Goal: Obtain resource: Download file/media

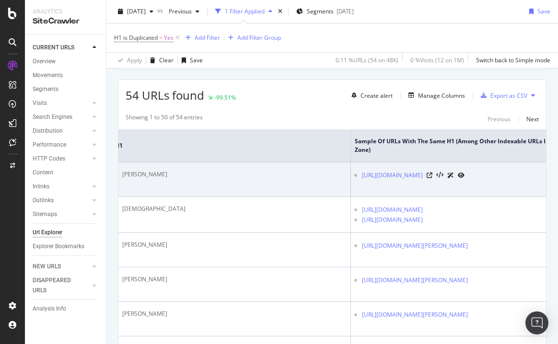
scroll to position [0, 349]
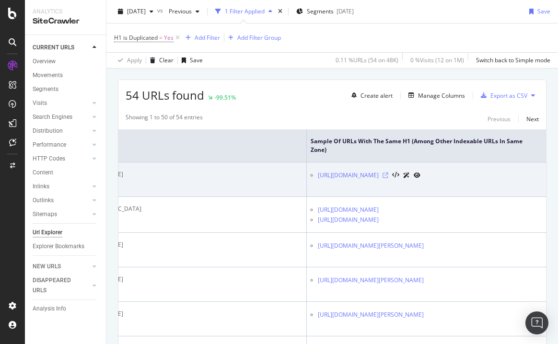
click at [388, 176] on icon at bounding box center [385, 176] width 6 height 6
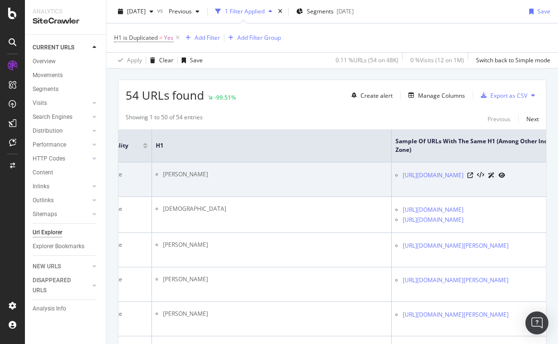
scroll to position [0, 0]
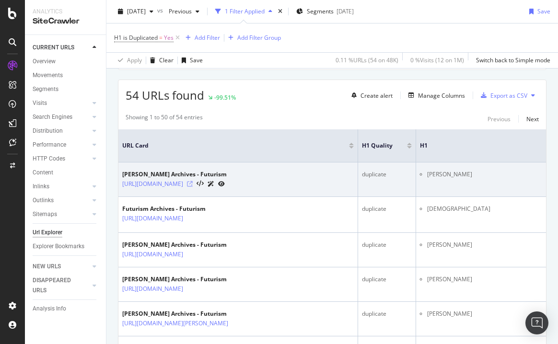
click at [193, 184] on icon at bounding box center [190, 184] width 6 height 6
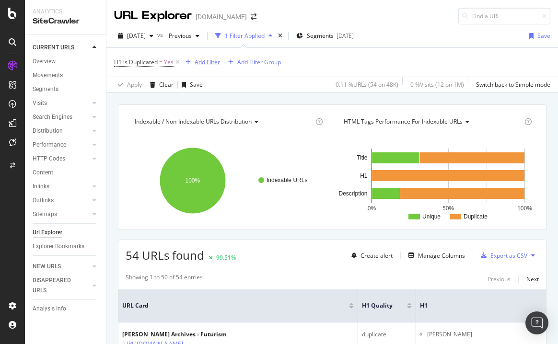
click at [199, 64] on div "Add Filter" at bounding box center [207, 62] width 25 height 8
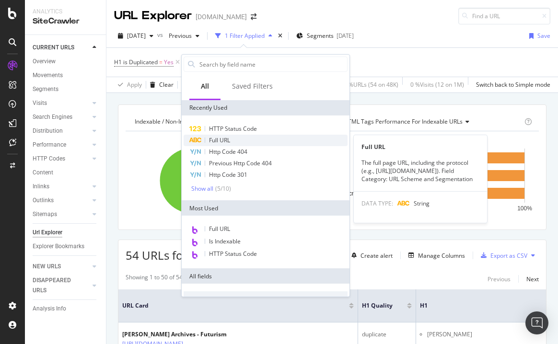
click at [219, 136] on div "Full URL" at bounding box center [266, 141] width 164 height 12
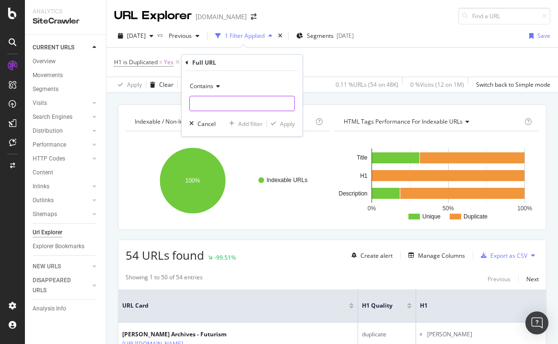
click at [221, 102] on input "text" at bounding box center [242, 103] width 104 height 15
type input "/authors/"
click at [288, 125] on div "Apply" at bounding box center [287, 124] width 15 height 8
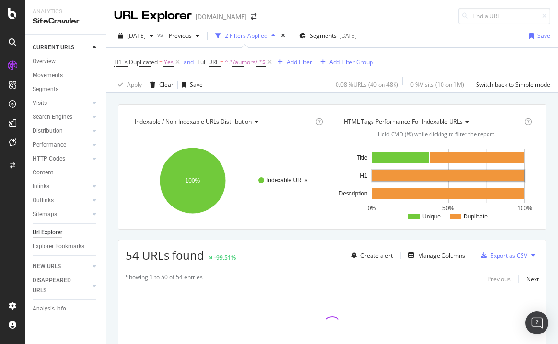
scroll to position [73, 0]
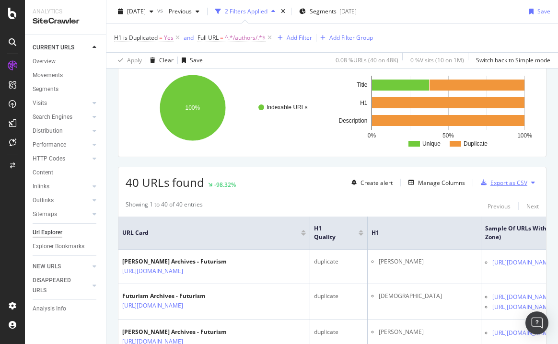
click at [500, 183] on div "Export as CSV" at bounding box center [508, 183] width 37 height 8
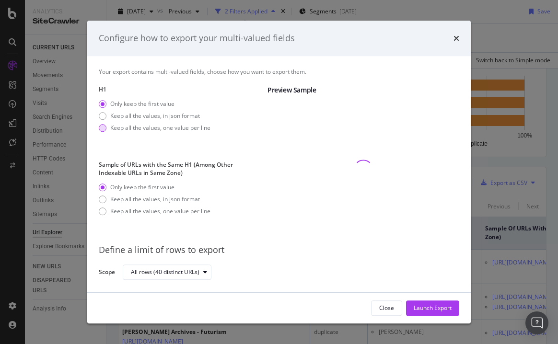
click at [173, 129] on div "Keep all the values, one value per line" at bounding box center [160, 128] width 100 height 8
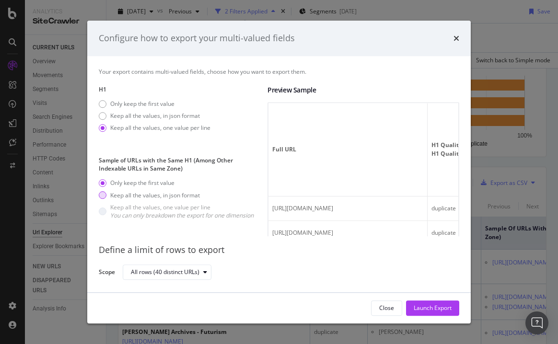
click at [189, 196] on div "Keep all the values, in json format" at bounding box center [155, 195] width 90 height 8
click at [431, 311] on div "Launch Export" at bounding box center [433, 308] width 38 height 8
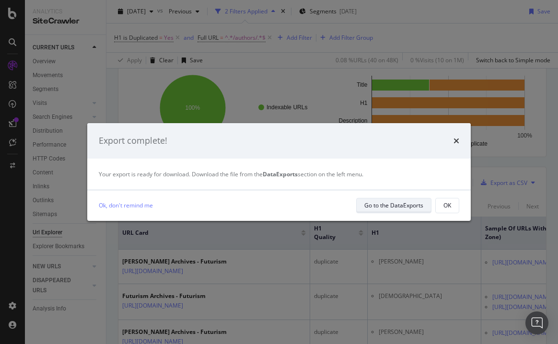
click at [406, 204] on div "Go to the DataExports" at bounding box center [393, 205] width 59 height 8
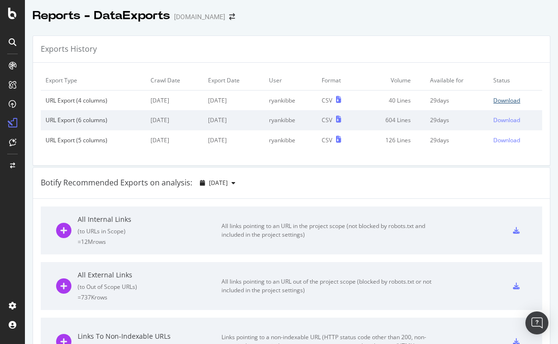
click at [508, 100] on div "Download" at bounding box center [506, 100] width 27 height 8
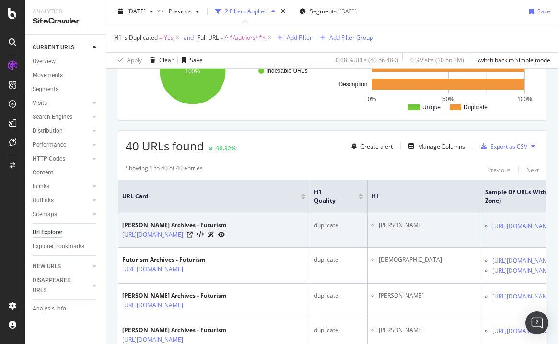
scroll to position [0, 175]
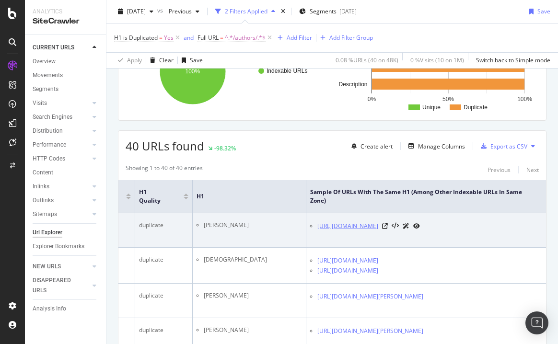
copy link "https://futurism.com/authors/sadarlo"
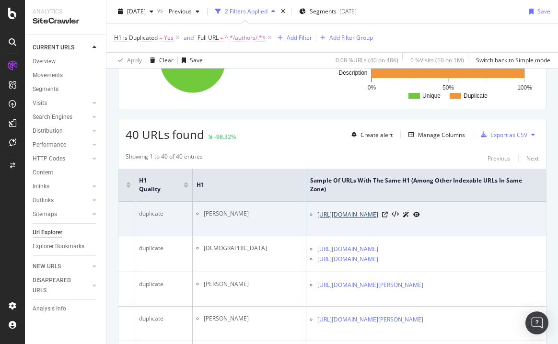
scroll to position [130, 0]
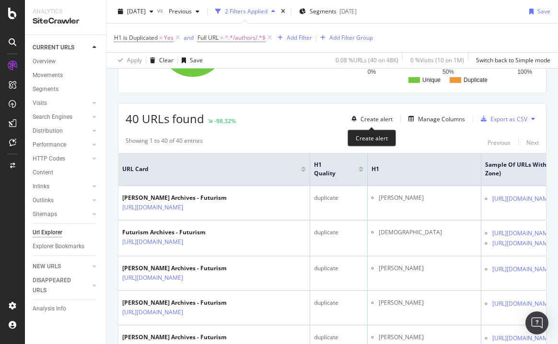
scroll to position [138, 0]
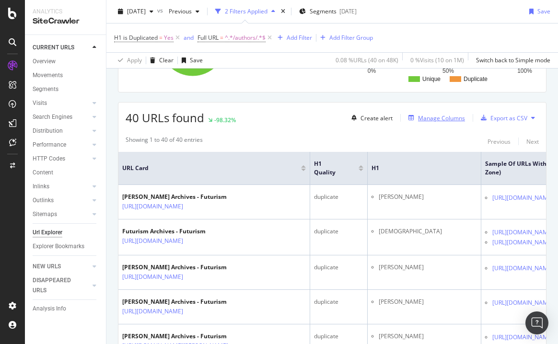
click at [439, 118] on div "Manage Columns" at bounding box center [441, 118] width 47 height 8
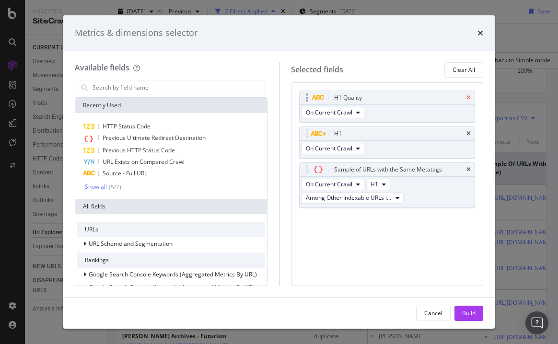
click at [468, 98] on icon "times" at bounding box center [468, 98] width 4 height 6
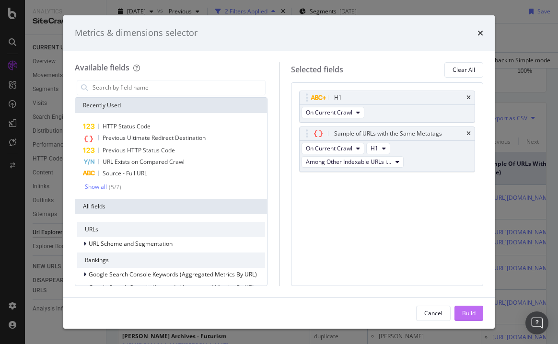
click at [475, 312] on div "Build" at bounding box center [468, 313] width 13 height 8
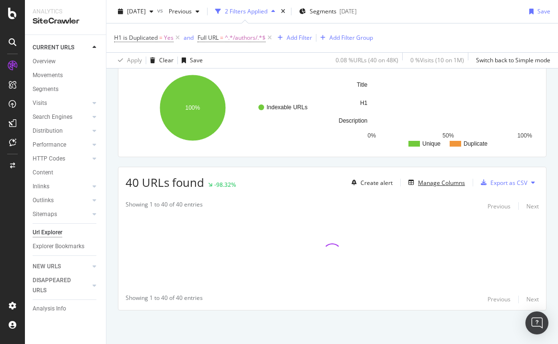
scroll to position [73, 0]
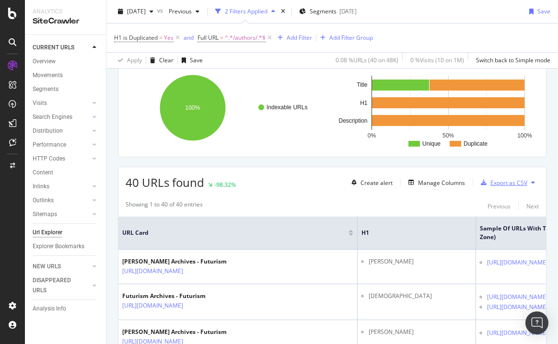
click at [493, 184] on div "Export as CSV" at bounding box center [508, 183] width 37 height 8
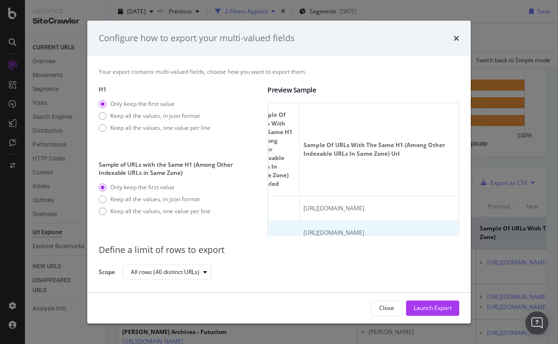
scroll to position [0, 336]
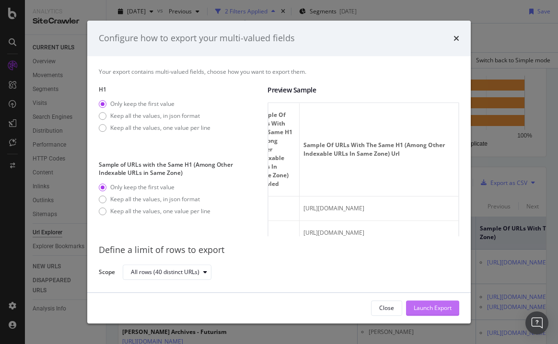
click at [441, 310] on div "Launch Export" at bounding box center [433, 308] width 38 height 8
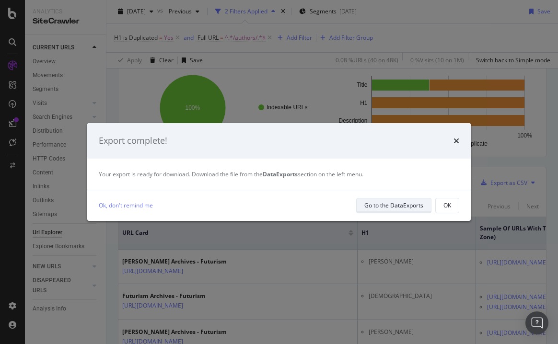
click at [406, 200] on div "Go to the DataExports" at bounding box center [393, 205] width 59 height 13
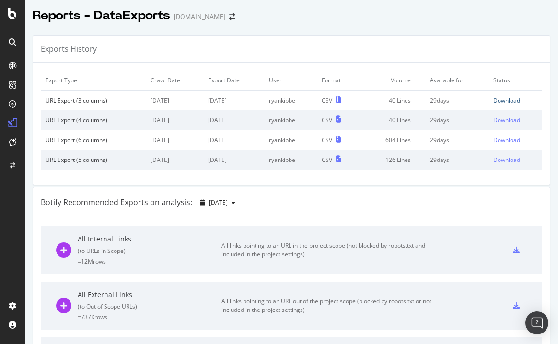
click at [510, 100] on div "Download" at bounding box center [506, 100] width 27 height 8
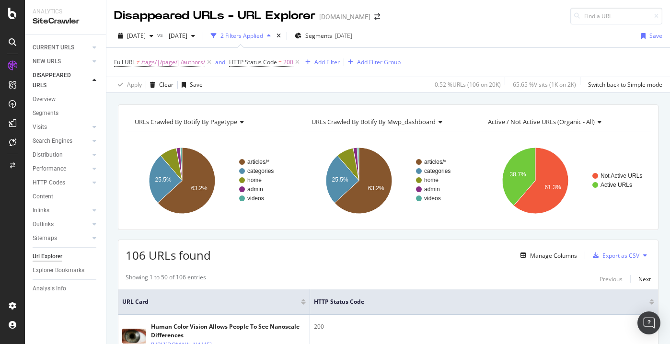
scroll to position [1392, 0]
